Goal: Information Seeking & Learning: Learn about a topic

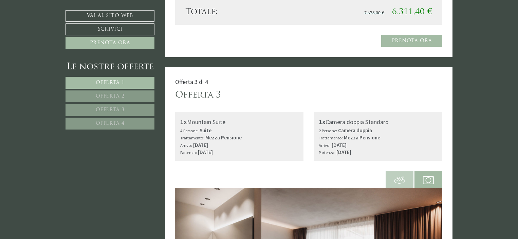
scroll to position [1804, 0]
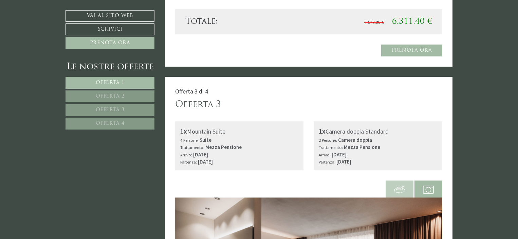
click at [117, 122] on span "Offerta 4" at bounding box center [110, 123] width 29 height 5
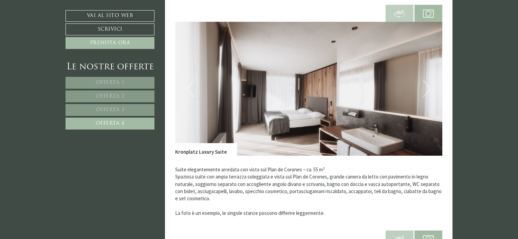
scroll to position [262, 0]
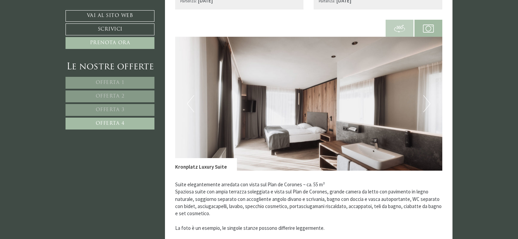
click at [425, 100] on button "Next" at bounding box center [426, 103] width 7 height 17
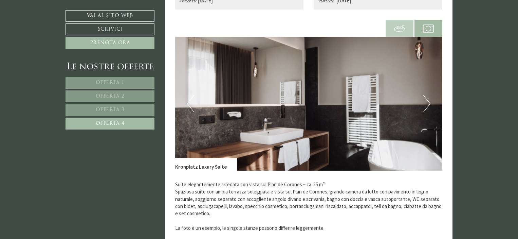
click at [425, 100] on button "Next" at bounding box center [426, 103] width 7 height 17
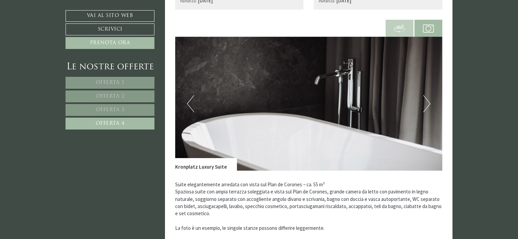
click at [425, 100] on button "Next" at bounding box center [426, 103] width 7 height 17
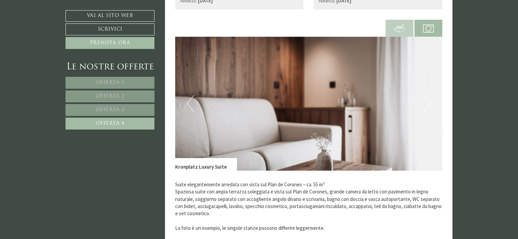
click at [425, 100] on button "Next" at bounding box center [426, 103] width 7 height 17
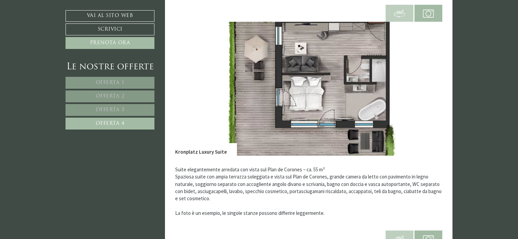
scroll to position [273, 0]
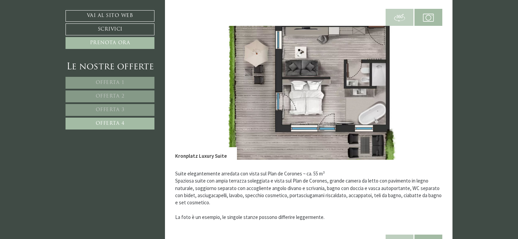
click at [129, 106] on link "Offerta 3" at bounding box center [110, 110] width 89 height 12
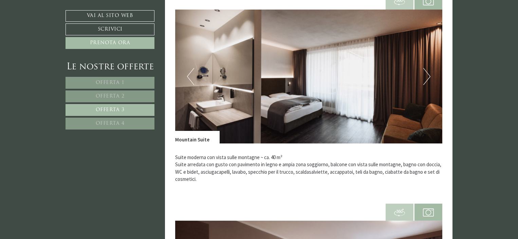
scroll to position [269, 0]
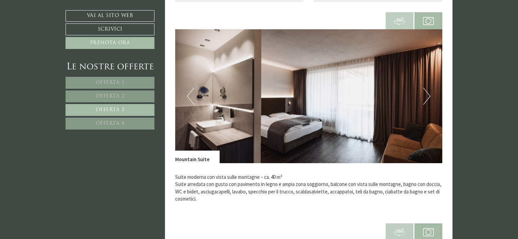
click at [424, 96] on button "Next" at bounding box center [426, 96] width 7 height 17
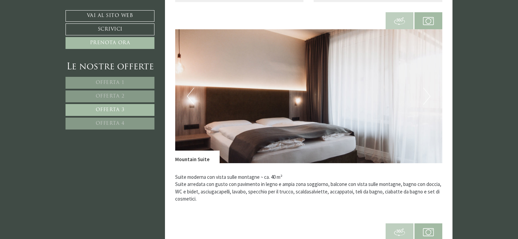
click at [424, 96] on button "Next" at bounding box center [426, 96] width 7 height 17
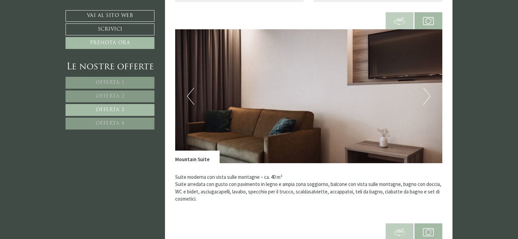
click at [426, 96] on button "Next" at bounding box center [426, 96] width 7 height 17
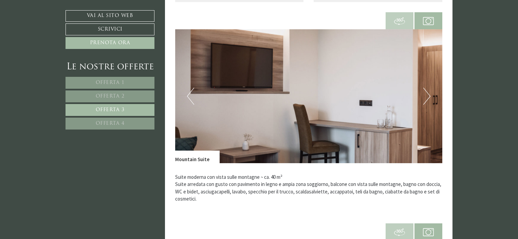
click at [426, 96] on button "Next" at bounding box center [426, 96] width 7 height 17
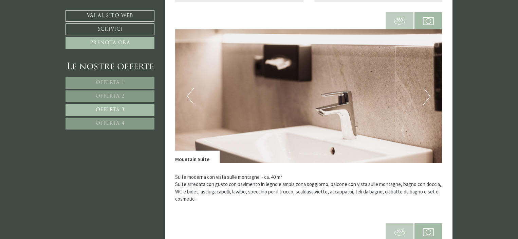
click at [426, 96] on button "Next" at bounding box center [426, 96] width 7 height 17
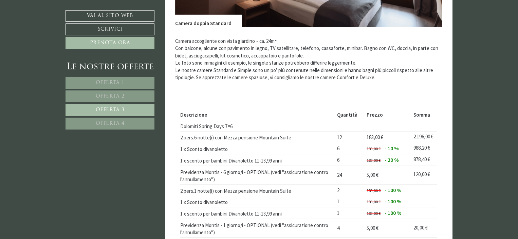
scroll to position [645, 0]
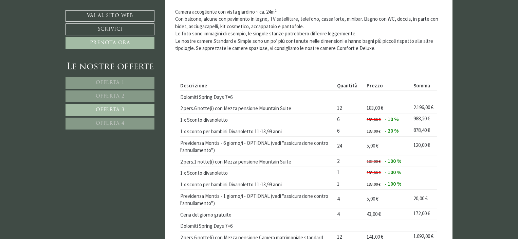
click at [113, 124] on span "Offerta 4" at bounding box center [110, 123] width 29 height 5
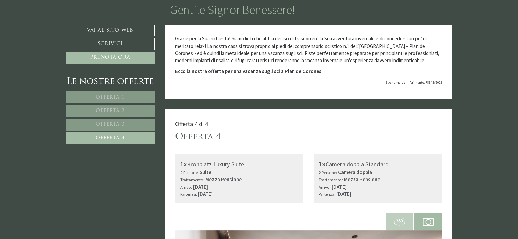
scroll to position [77, 0]
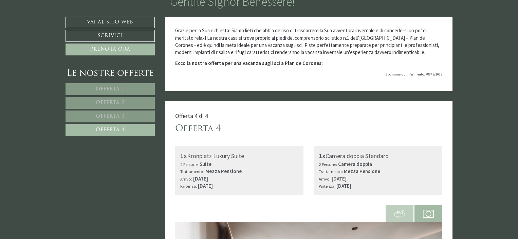
click at [119, 114] on span "Offerta 3" at bounding box center [110, 116] width 29 height 5
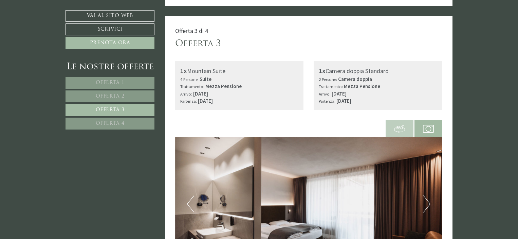
scroll to position [169, 0]
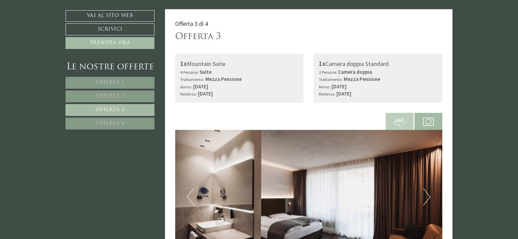
click at [425, 191] on button "Next" at bounding box center [426, 196] width 7 height 17
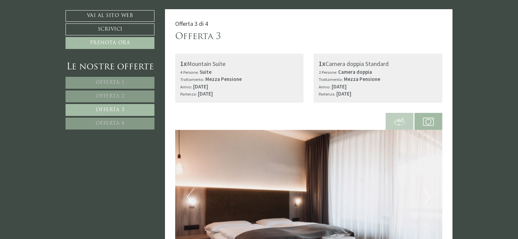
click at [425, 191] on button "Next" at bounding box center [426, 196] width 7 height 17
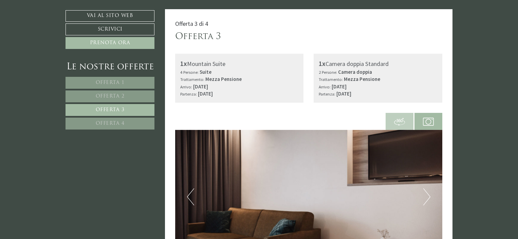
click at [425, 191] on button "Next" at bounding box center [426, 196] width 7 height 17
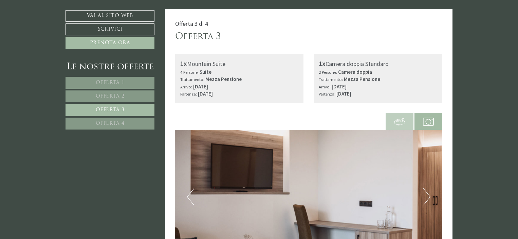
click at [425, 191] on button "Next" at bounding box center [426, 196] width 7 height 17
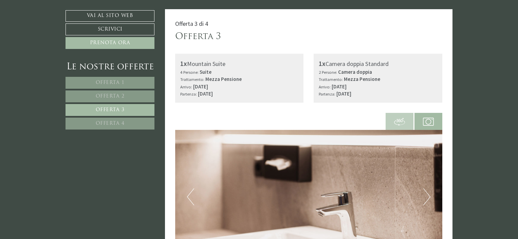
click at [425, 191] on button "Next" at bounding box center [426, 196] width 7 height 17
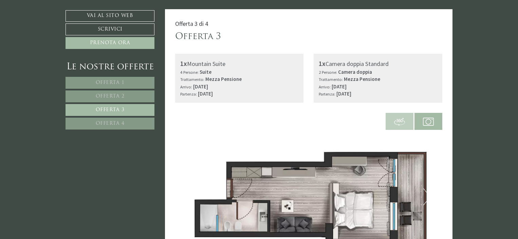
click at [132, 99] on link "Offerta 2" at bounding box center [110, 96] width 89 height 12
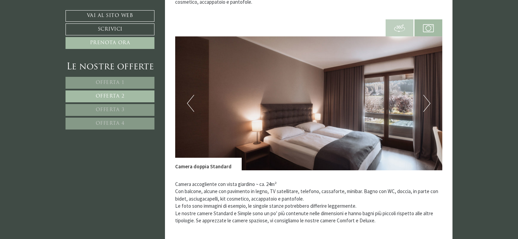
scroll to position [437, 0]
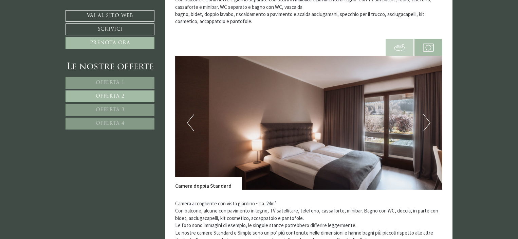
click at [430, 123] on img at bounding box center [308, 123] width 267 height 134
click at [428, 123] on button "Next" at bounding box center [426, 122] width 7 height 17
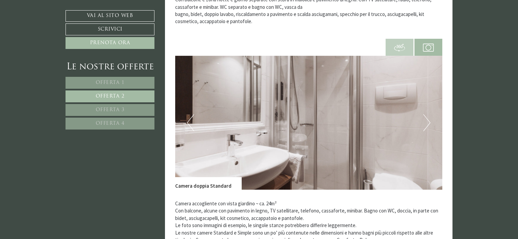
click at [428, 123] on button "Next" at bounding box center [426, 122] width 7 height 17
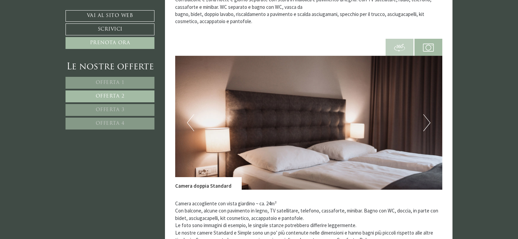
click at [428, 123] on button "Next" at bounding box center [426, 122] width 7 height 17
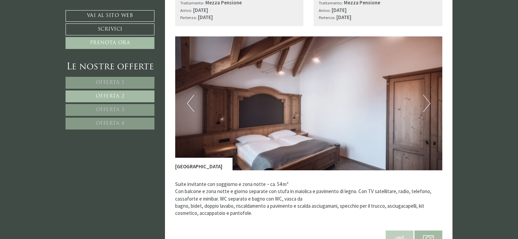
scroll to position [229, 0]
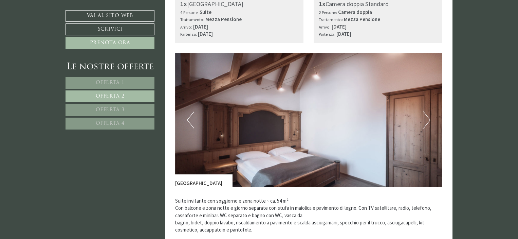
click at [428, 117] on button "Next" at bounding box center [426, 119] width 7 height 17
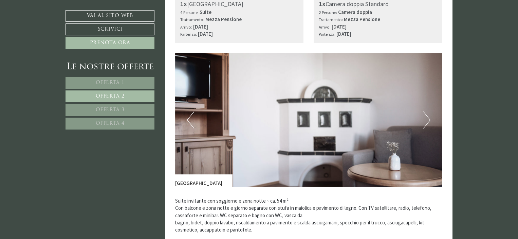
click at [428, 117] on button "Next" at bounding box center [426, 119] width 7 height 17
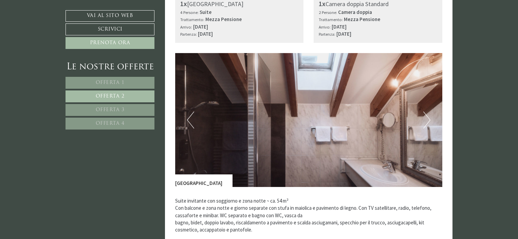
click at [428, 117] on button "Next" at bounding box center [426, 119] width 7 height 17
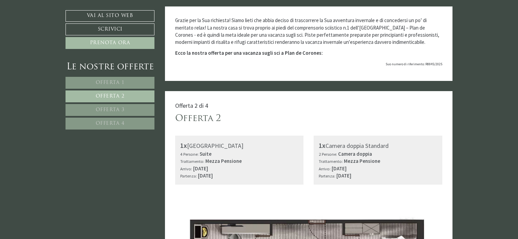
click at [121, 81] on span "Offerta 1" at bounding box center [110, 82] width 29 height 5
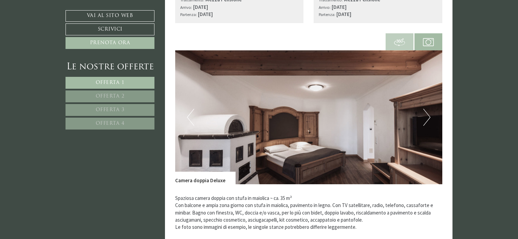
scroll to position [240, 0]
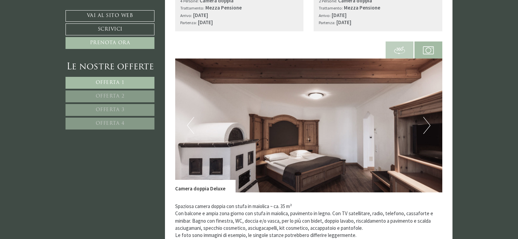
click at [429, 123] on button "Next" at bounding box center [426, 125] width 7 height 17
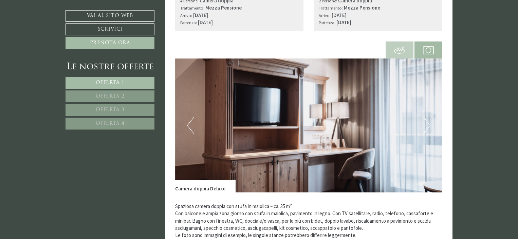
click at [429, 125] on button "Next" at bounding box center [426, 125] width 7 height 17
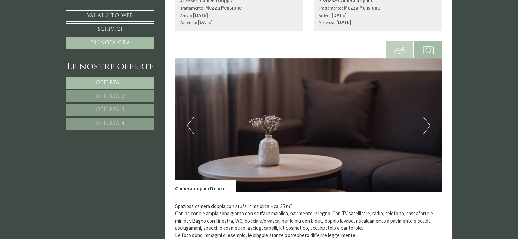
click at [429, 125] on button "Next" at bounding box center [426, 125] width 7 height 17
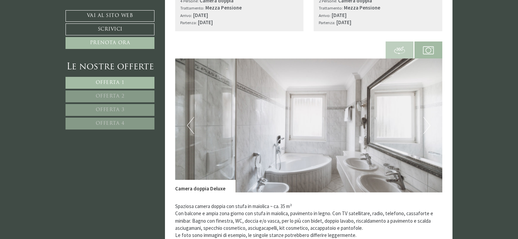
click at [429, 125] on button "Next" at bounding box center [426, 125] width 7 height 17
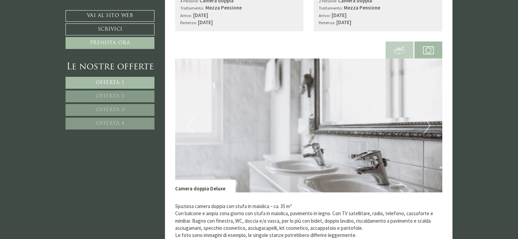
click at [429, 125] on button "Next" at bounding box center [426, 125] width 7 height 17
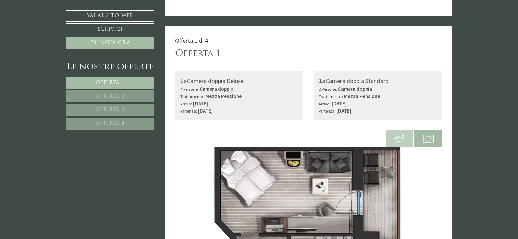
scroll to position [149, 0]
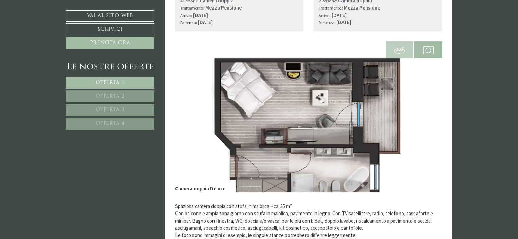
click at [136, 92] on link "Offerta 2" at bounding box center [110, 96] width 89 height 12
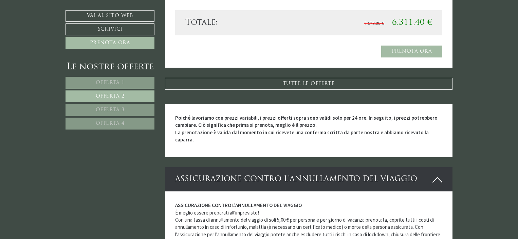
scroll to position [945, 0]
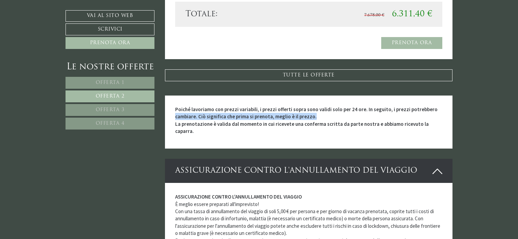
drag, startPoint x: 515, startPoint y: 105, endPoint x: 516, endPoint y: 117, distance: 11.9
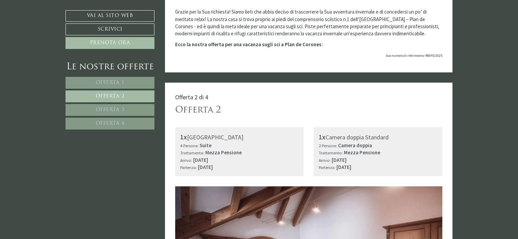
scroll to position [147, 0]
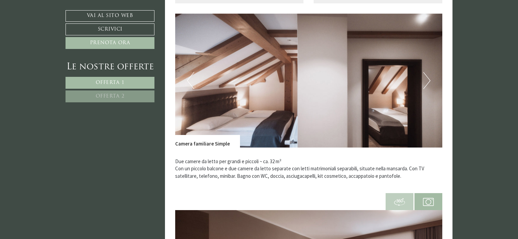
scroll to position [240, 0]
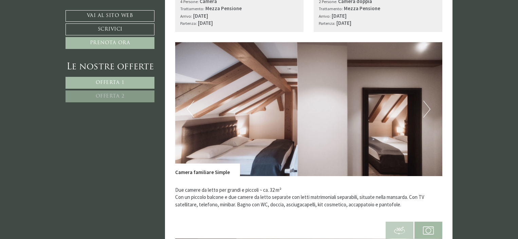
click at [427, 109] on button "Next" at bounding box center [426, 108] width 7 height 17
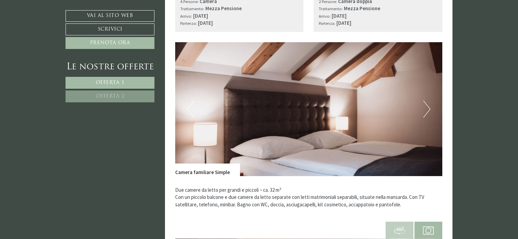
click at [427, 109] on button "Next" at bounding box center [426, 108] width 7 height 17
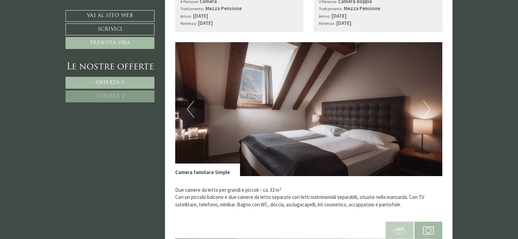
click at [427, 109] on button "Next" at bounding box center [426, 108] width 7 height 17
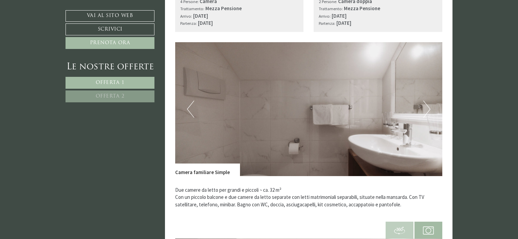
click at [427, 109] on button "Next" at bounding box center [426, 108] width 7 height 17
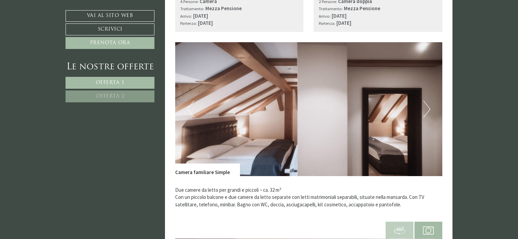
click at [427, 109] on button "Next" at bounding box center [426, 108] width 7 height 17
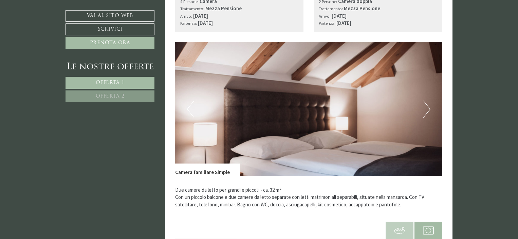
click at [427, 109] on button "Next" at bounding box center [426, 108] width 7 height 17
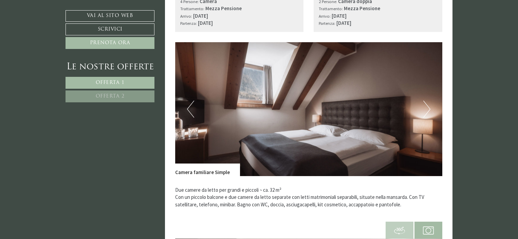
click at [427, 109] on button "Next" at bounding box center [426, 108] width 7 height 17
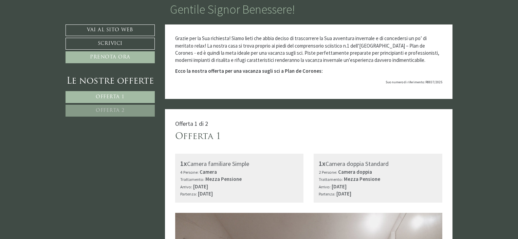
scroll to position [0, 0]
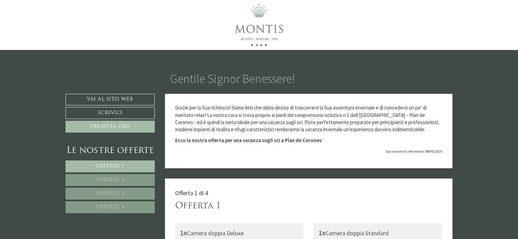
click at [122, 207] on span "Offerta 4" at bounding box center [110, 206] width 29 height 5
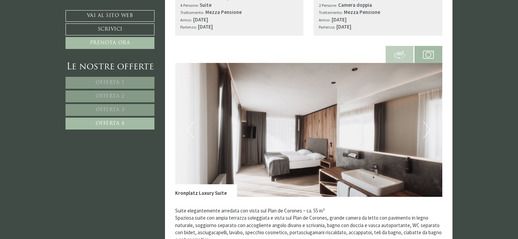
scroll to position [242, 0]
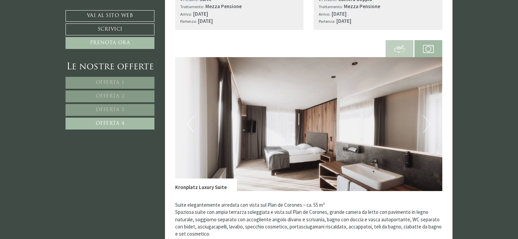
click at [425, 121] on button "Next" at bounding box center [426, 123] width 7 height 17
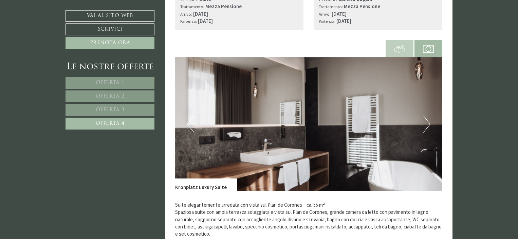
click at [425, 121] on button "Next" at bounding box center [426, 123] width 7 height 17
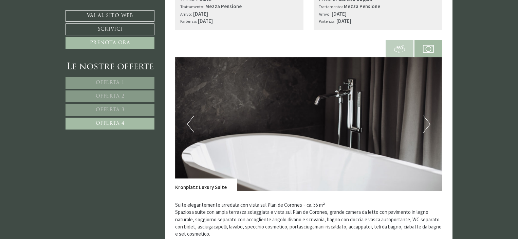
click at [425, 121] on button "Next" at bounding box center [426, 123] width 7 height 17
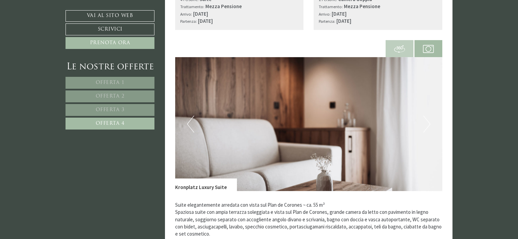
click at [425, 121] on button "Next" at bounding box center [426, 123] width 7 height 17
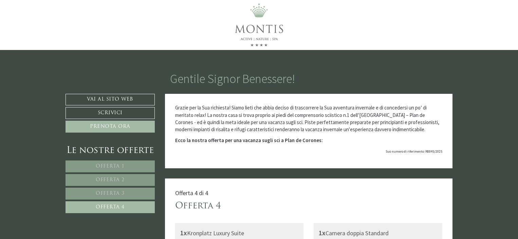
scroll to position [39, 0]
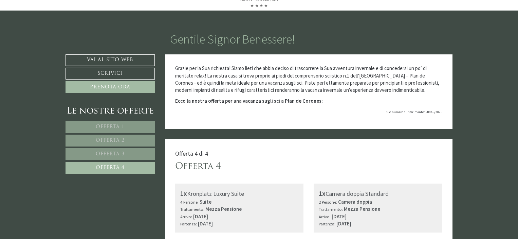
click at [128, 149] on link "Offerta 3" at bounding box center [110, 154] width 89 height 12
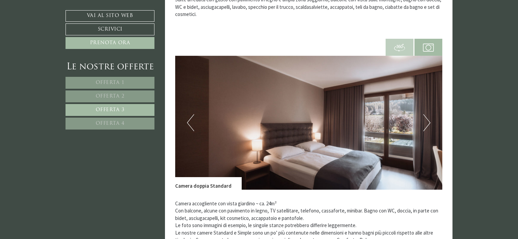
scroll to position [425, 0]
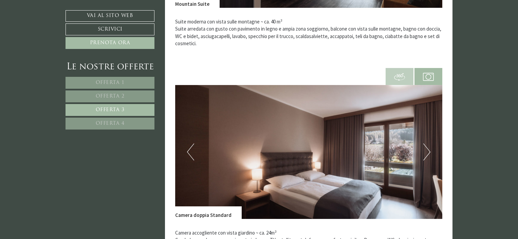
click at [110, 92] on link "Offerta 2" at bounding box center [110, 96] width 89 height 12
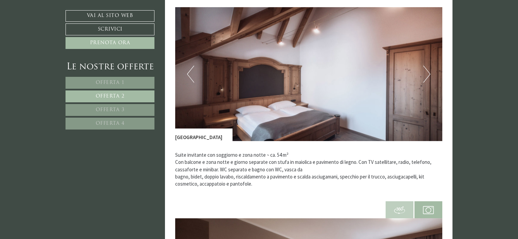
scroll to position [259, 0]
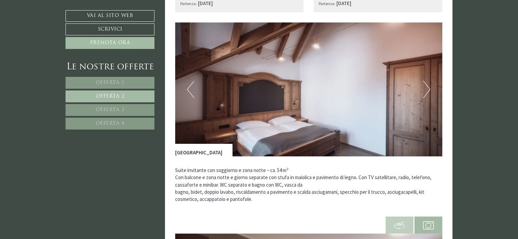
click at [120, 83] on span "Offerta 1" at bounding box center [110, 82] width 29 height 5
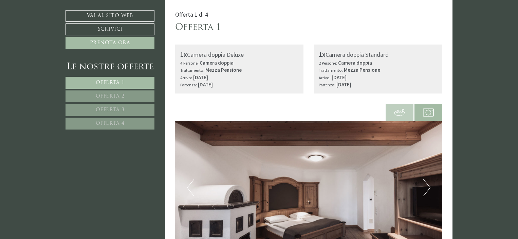
click at [120, 92] on link "Offerta 2" at bounding box center [110, 96] width 89 height 12
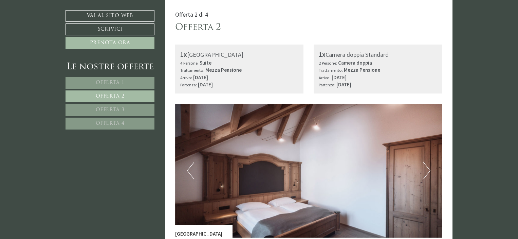
click at [120, 107] on span "Offerta 3" at bounding box center [110, 109] width 29 height 5
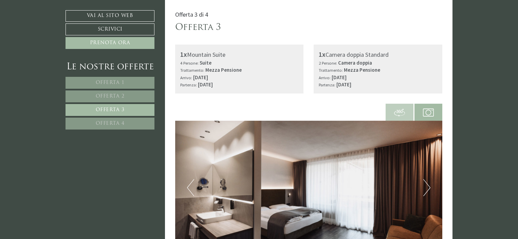
click at [120, 118] on link "Offerta 4" at bounding box center [110, 123] width 89 height 12
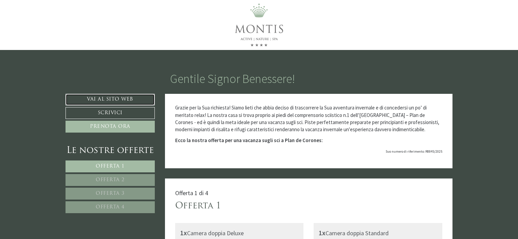
click at [107, 99] on link "Vai al sito web" at bounding box center [110, 100] width 89 height 12
drag, startPoint x: 518, startPoint y: 12, endPoint x: 518, endPoint y: 38, distance: 26.1
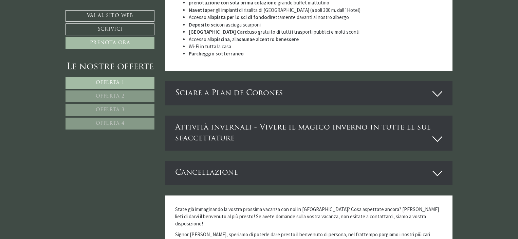
scroll to position [3208, 0]
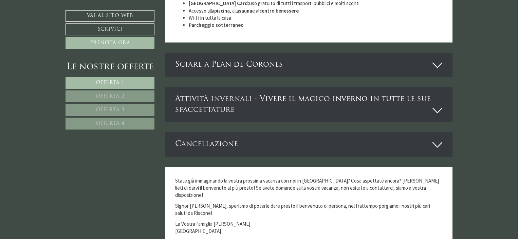
click at [442, 53] on div "Sciare a Plan de Corones" at bounding box center [309, 65] width 288 height 24
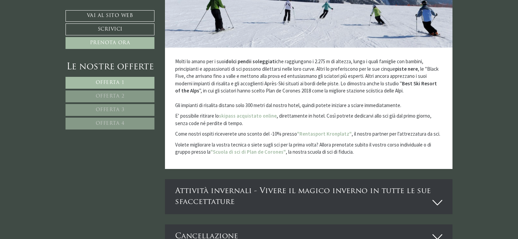
scroll to position [3386, 0]
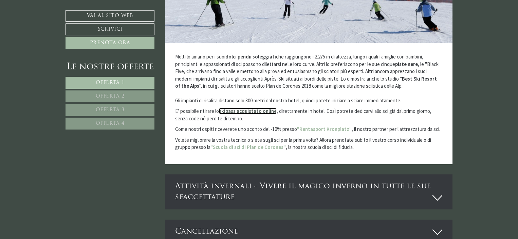
click at [251, 108] on strong "skipass acquistato online" at bounding box center [248, 111] width 58 height 6
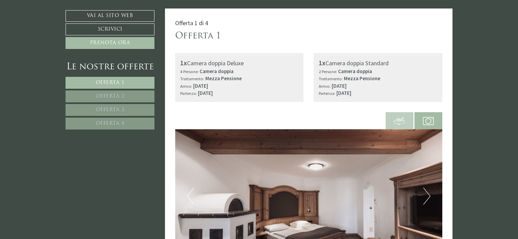
click at [106, 95] on span "Offerta 2" at bounding box center [110, 96] width 29 height 5
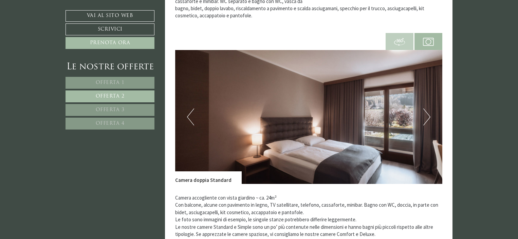
scroll to position [484, 0]
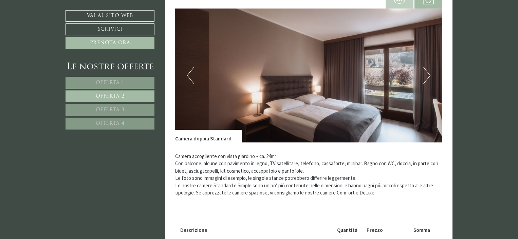
click at [115, 112] on link "Offerta 3" at bounding box center [110, 110] width 89 height 12
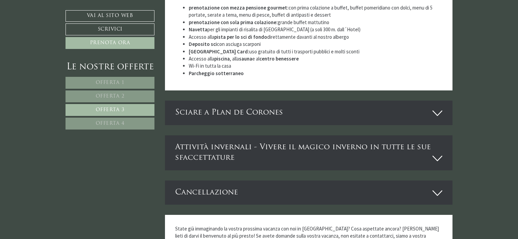
scroll to position [1455, 0]
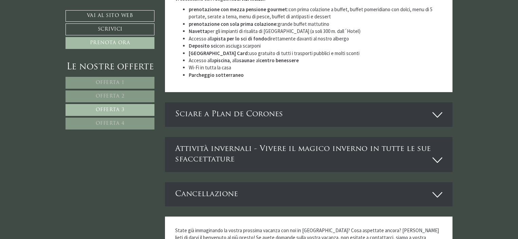
click at [442, 109] on icon at bounding box center [437, 115] width 10 height 12
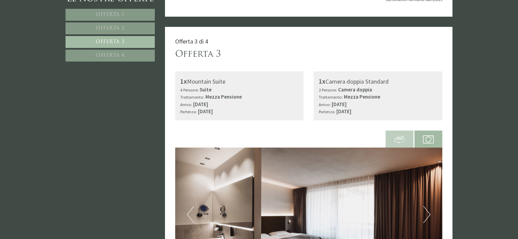
scroll to position [0, 0]
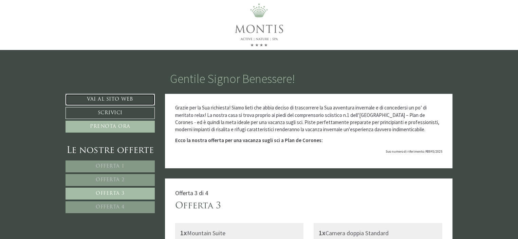
click at [119, 103] on link "Vai al sito web" at bounding box center [110, 100] width 89 height 12
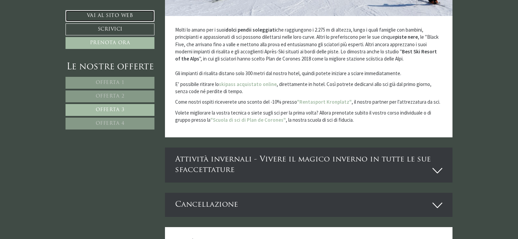
scroll to position [1705, 0]
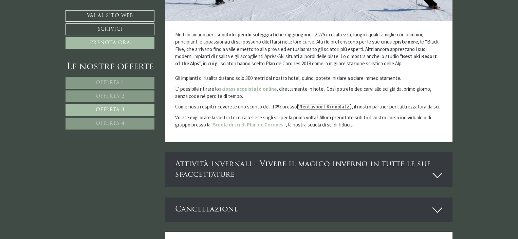
click at [314, 103] on strong ""Rentasport Kronplatz"" at bounding box center [324, 106] width 55 height 6
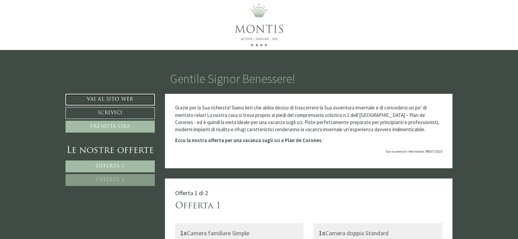
click at [117, 96] on link "Vai al sito web" at bounding box center [110, 100] width 89 height 12
